Goal: Navigation & Orientation: Find specific page/section

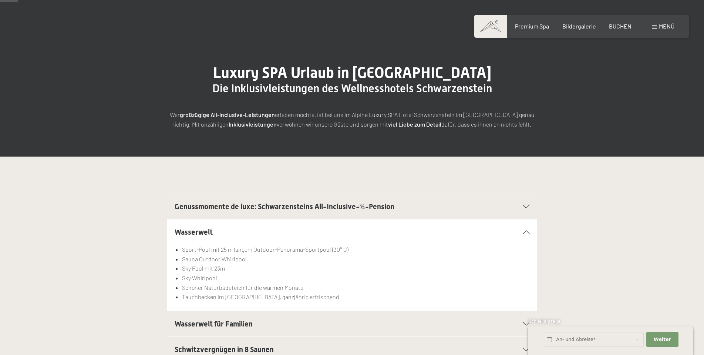
scroll to position [37, 0]
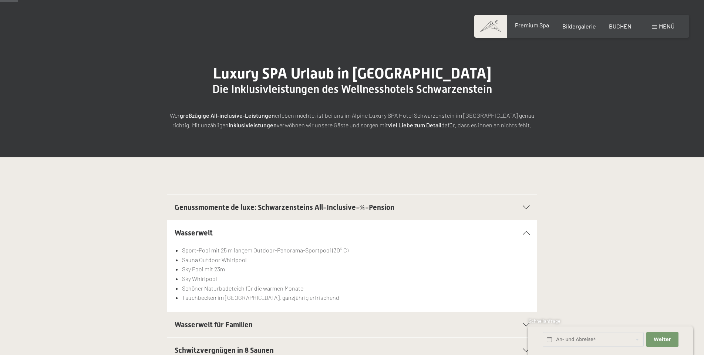
click at [546, 26] on span "Premium Spa" at bounding box center [532, 24] width 34 height 7
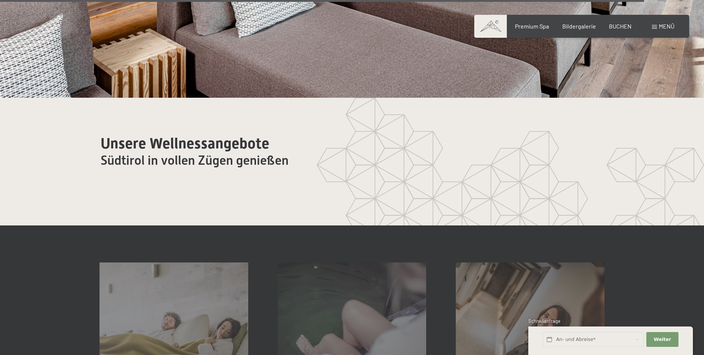
scroll to position [4473, 0]
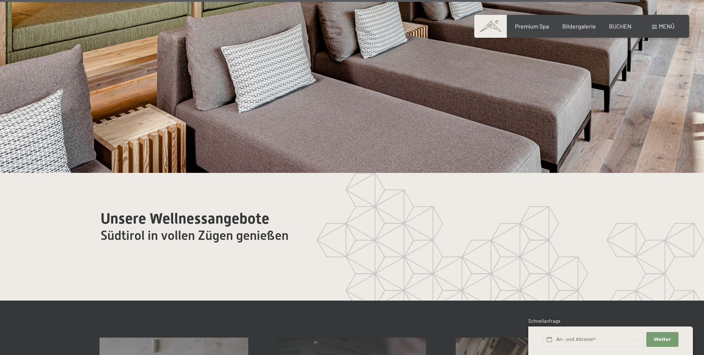
click at [490, 25] on span at bounding box center [490, 26] width 33 height 23
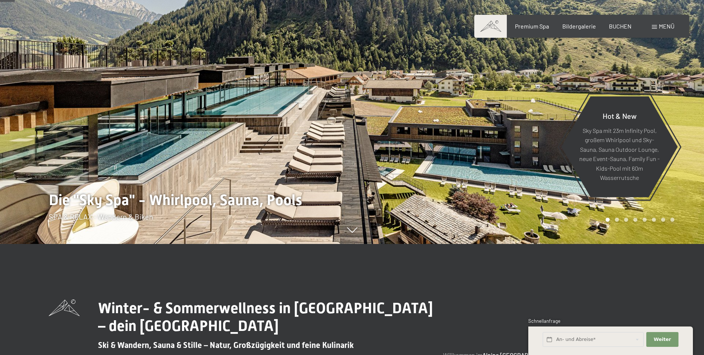
scroll to position [37, 0]
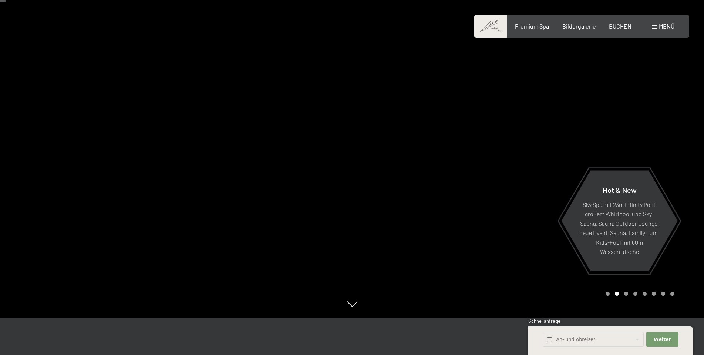
click at [493, 145] on div at bounding box center [528, 140] width 352 height 355
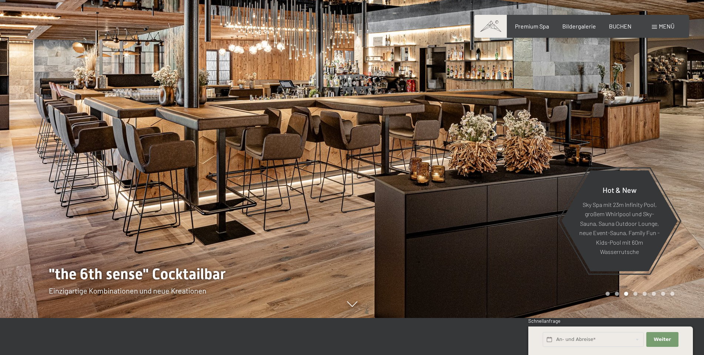
click at [501, 145] on div at bounding box center [528, 140] width 352 height 355
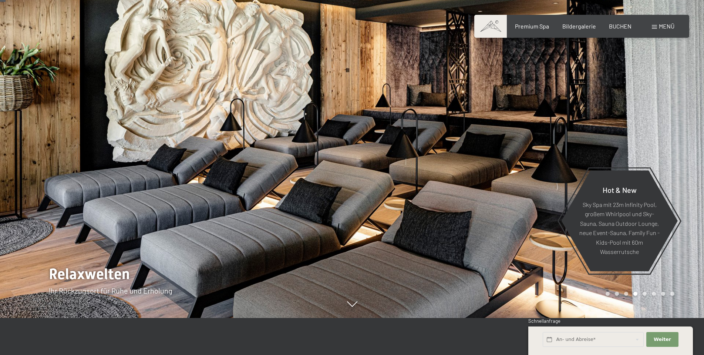
click at [501, 145] on div at bounding box center [528, 140] width 352 height 355
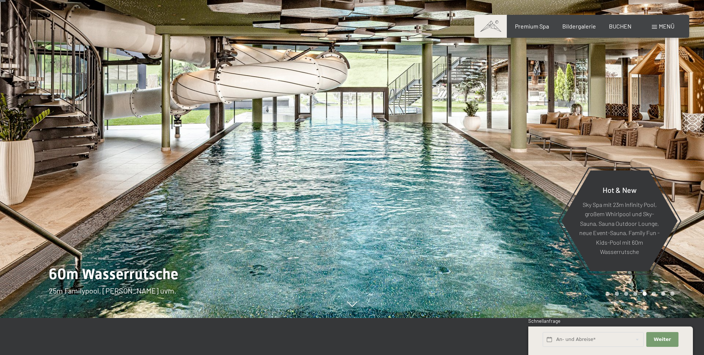
click at [501, 145] on div at bounding box center [528, 140] width 352 height 355
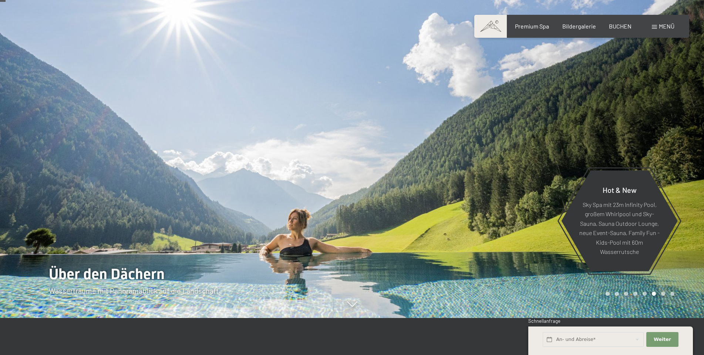
click at [501, 145] on div at bounding box center [528, 140] width 352 height 355
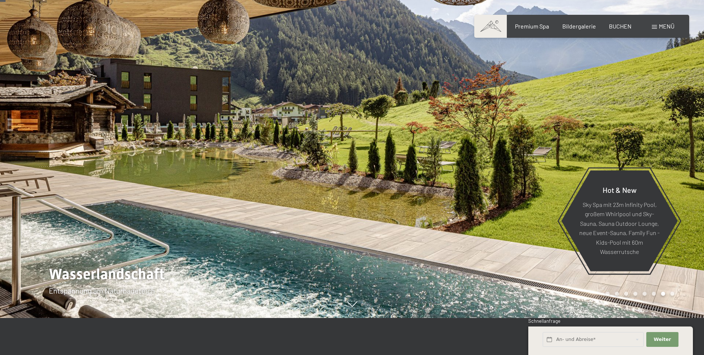
click at [501, 145] on div at bounding box center [528, 140] width 352 height 355
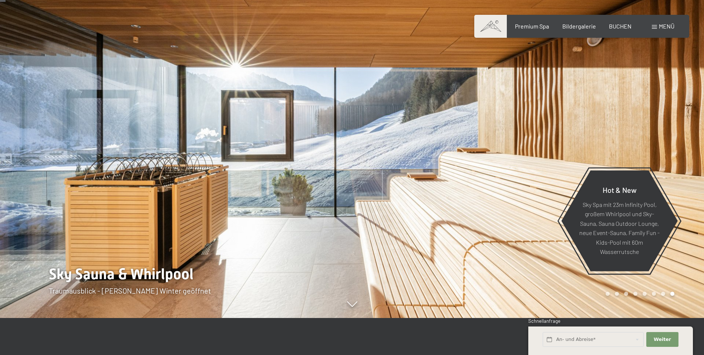
click at [35, 165] on div at bounding box center [176, 140] width 352 height 355
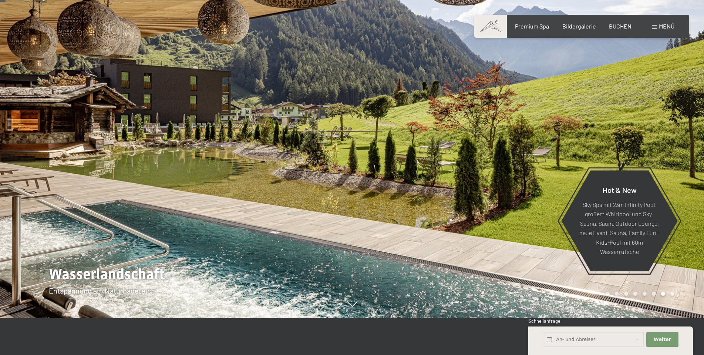
click at [526, 152] on div at bounding box center [528, 140] width 352 height 355
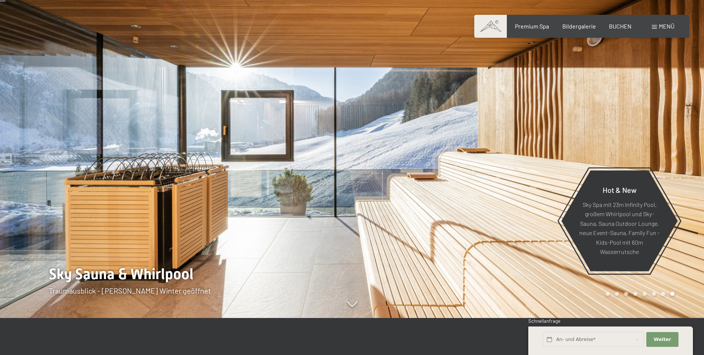
click at [526, 152] on div at bounding box center [528, 140] width 352 height 355
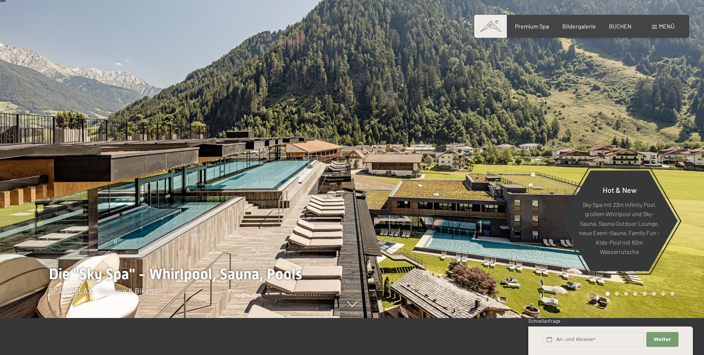
click at [526, 152] on div at bounding box center [528, 140] width 352 height 355
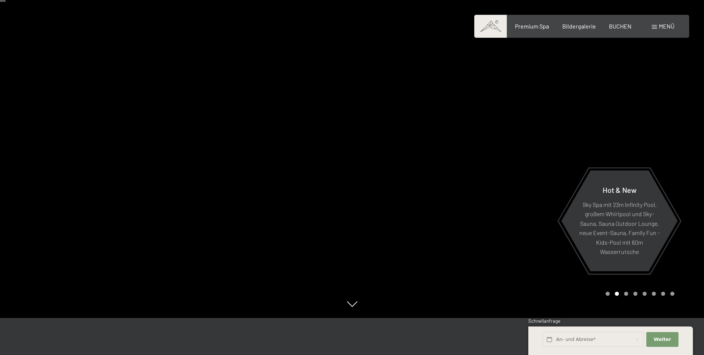
click at [533, 150] on div at bounding box center [528, 140] width 352 height 355
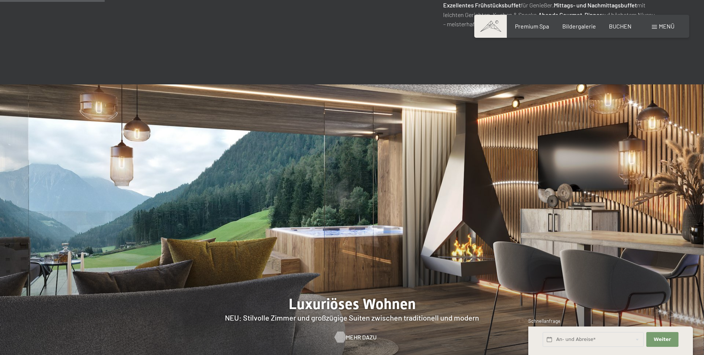
scroll to position [739, 0]
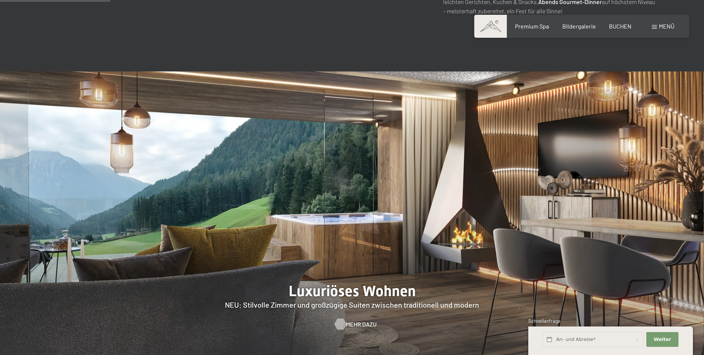
click at [351, 320] on span "Mehr dazu" at bounding box center [361, 324] width 31 height 8
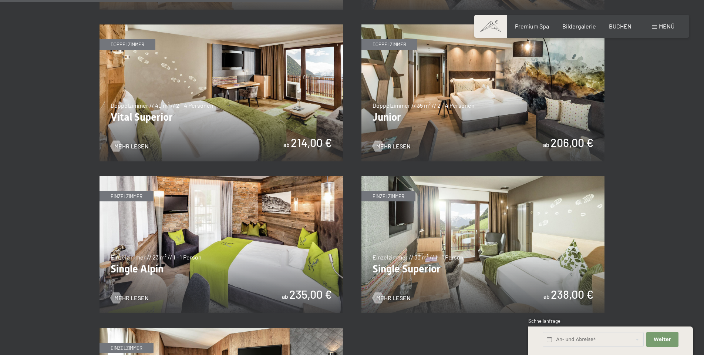
scroll to position [1109, 0]
